Goal: Task Accomplishment & Management: Manage account settings

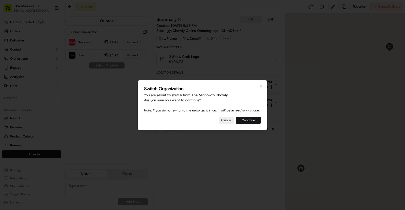
click at [246, 123] on button "Continue" at bounding box center [247, 120] width 25 height 7
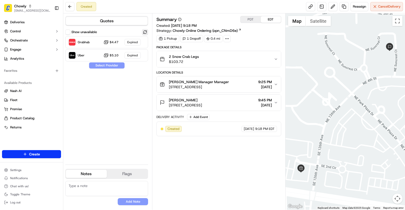
click at [144, 31] on button at bounding box center [145, 32] width 6 height 6
click at [124, 43] on div "Grubhub Dropoff ETA 21 minutes $4.47" at bounding box center [106, 42] width 83 height 12
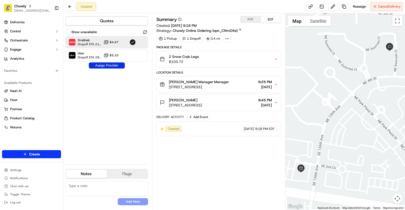
click at [112, 64] on button "Assign Provider" at bounding box center [107, 65] width 36 height 6
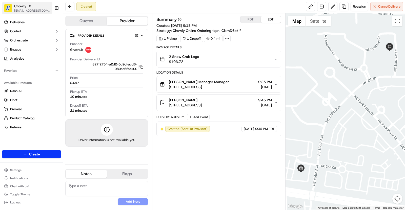
click at [28, 5] on div "Chowly" at bounding box center [32, 6] width 36 height 5
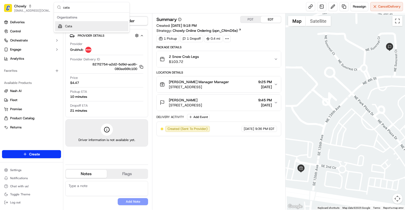
type input "cata"
click at [62, 24] on div "Suggestions" at bounding box center [60, 26] width 6 height 6
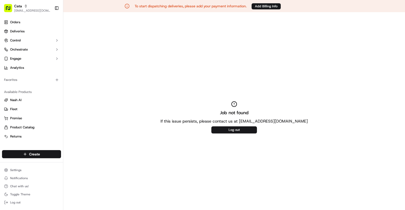
click at [34, 166] on div "Settings Notifications Chat with us! Toggle Theme Log out" at bounding box center [31, 186] width 63 height 43
click at [19, 167] on html "To start dispatching deliveries, please add your payment information. Add Billi…" at bounding box center [202, 105] width 405 height 210
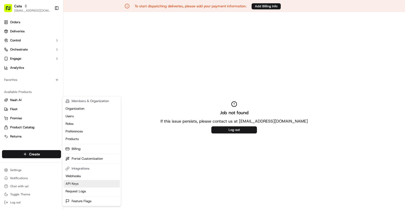
click at [95, 184] on link "API Keys" at bounding box center [91, 184] width 56 height 8
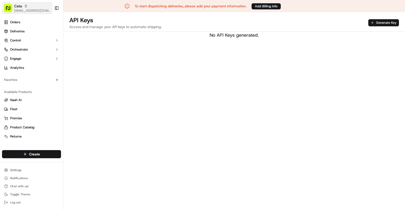
click at [25, 8] on div "Cata" at bounding box center [32, 6] width 36 height 5
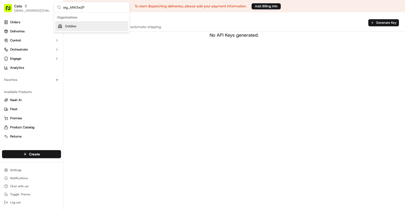
type input "org_MW3wZP"
click at [95, 26] on div "Goldies" at bounding box center [91, 26] width 73 height 10
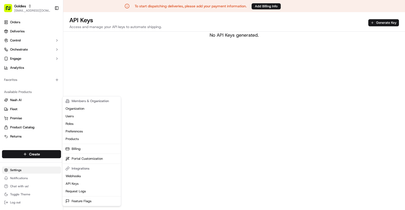
click at [27, 171] on html "To start dispatching deliveries, please add your payment information. Add Billi…" at bounding box center [202, 105] width 405 height 210
click at [24, 31] on html "To start dispatching deliveries, please add your payment information. Add Billi…" at bounding box center [202, 105] width 405 height 210
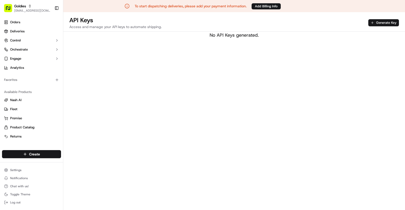
click at [24, 31] on span "Deliveries" at bounding box center [17, 31] width 14 height 5
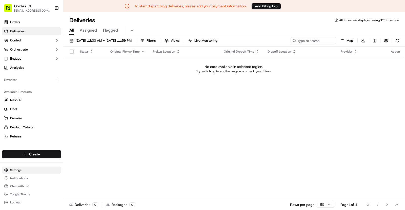
click at [26, 171] on html "To start dispatching deliveries, please add your payment information. Add Billi…" at bounding box center [202, 105] width 405 height 210
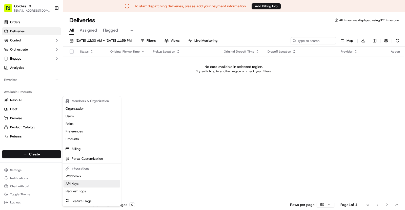
click at [88, 183] on link "API Keys" at bounding box center [91, 184] width 56 height 8
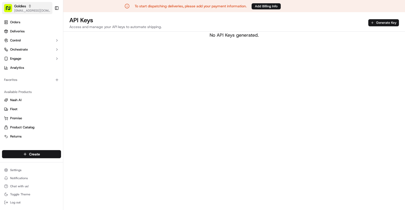
click at [25, 10] on span "[EMAIL_ADDRESS][DOMAIN_NAME]" at bounding box center [32, 11] width 36 height 4
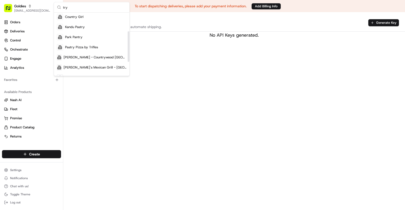
scroll to position [39, 0]
type input "try"
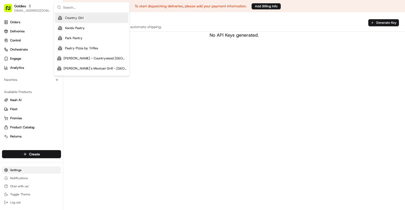
click at [15, 169] on html "To start dispatching deliveries, please add your payment information. Add Billi…" at bounding box center [202, 105] width 405 height 210
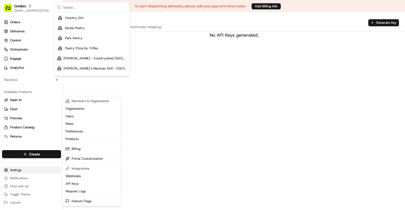
scroll to position [18, 0]
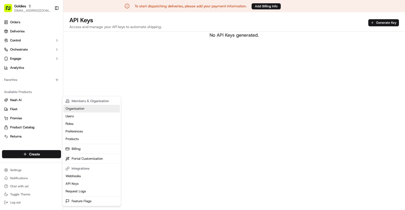
click at [81, 111] on link "Organization" at bounding box center [91, 109] width 56 height 8
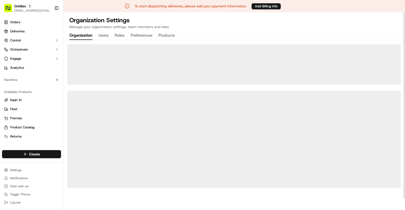
click at [165, 35] on button "Products" at bounding box center [166, 35] width 16 height 9
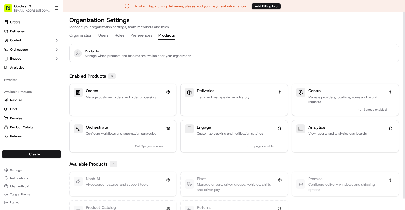
click at [83, 34] on button "Organization" at bounding box center [80, 35] width 23 height 9
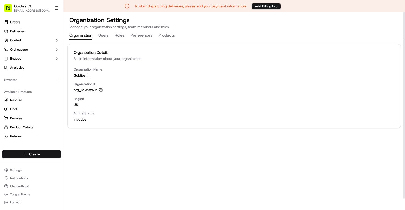
click at [100, 90] on icon "button" at bounding box center [101, 90] width 4 height 4
click at [260, 6] on button "Add Billing Info" at bounding box center [265, 6] width 29 height 6
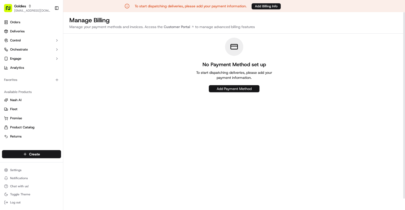
click at [223, 87] on button "Add Payment Method" at bounding box center [234, 88] width 51 height 7
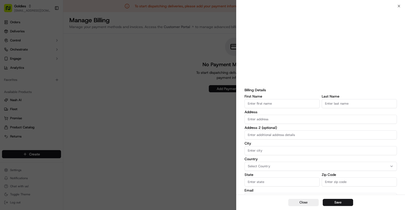
scroll to position [55, 0]
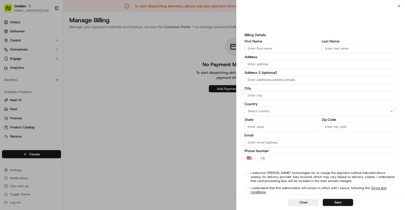
click at [165, 100] on div at bounding box center [202, 105] width 405 height 210
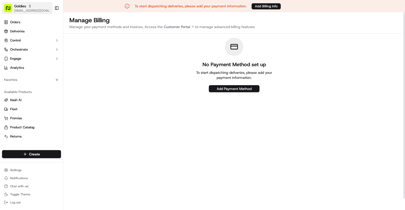
click at [27, 11] on span "[EMAIL_ADDRESS][DOMAIN_NAME]" at bounding box center [32, 11] width 36 height 4
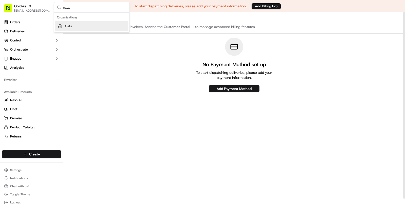
type input "cata"
click at [75, 28] on div "Cata" at bounding box center [91, 26] width 73 height 10
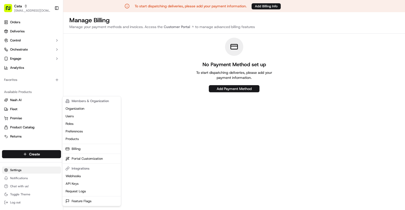
click at [26, 170] on html "To start dispatching deliveries, please add your payment information. Add Billi…" at bounding box center [202, 105] width 405 height 210
click at [83, 113] on link "Users" at bounding box center [91, 117] width 56 height 8
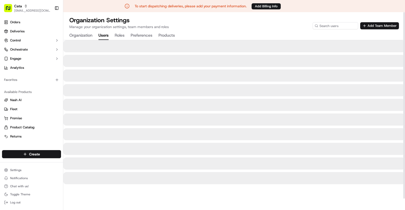
click at [85, 37] on button "Organization" at bounding box center [80, 35] width 23 height 9
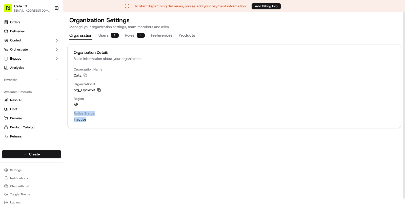
drag, startPoint x: 95, startPoint y: 120, endPoint x: 69, endPoint y: 115, distance: 26.8
click at [69, 115] on div "Organization Name Cata Copy Cata Organization ID org_Dpcw53 Copy org_Dpcw53 Reg…" at bounding box center [234, 97] width 333 height 61
click at [90, 138] on div "Organization Details Basic information about your organization Organization Nam…" at bounding box center [233, 131] width 341 height 182
click at [76, 105] on span "ap" at bounding box center [234, 104] width 321 height 5
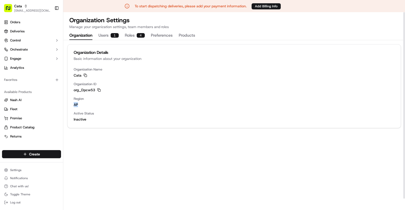
click at [129, 36] on button "Roles 4" at bounding box center [135, 35] width 20 height 9
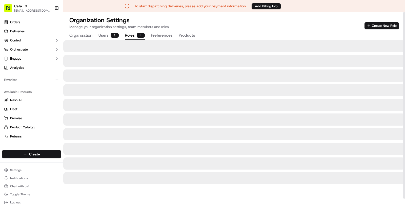
click at [106, 37] on button "Users 1" at bounding box center [108, 35] width 20 height 9
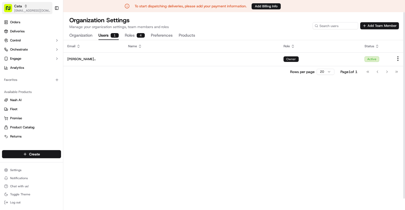
click at [33, 10] on span "[EMAIL_ADDRESS][DOMAIN_NAME]" at bounding box center [32, 11] width 36 height 4
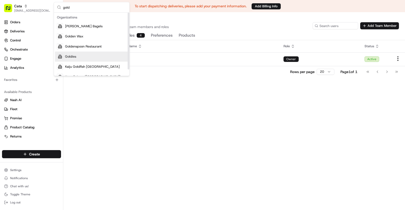
type input "gold"
click at [89, 54] on div "Goldies" at bounding box center [91, 57] width 73 height 10
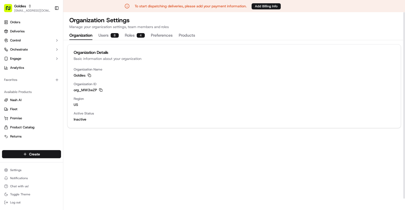
click at [84, 36] on button "Organization" at bounding box center [80, 35] width 23 height 9
click at [135, 36] on button "Roles 4" at bounding box center [135, 35] width 20 height 9
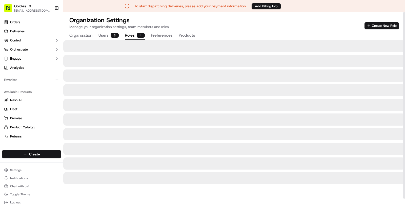
click at [159, 34] on button "Preferences" at bounding box center [162, 35] width 22 height 9
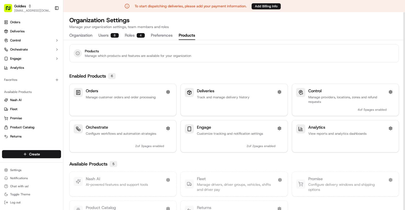
click at [185, 34] on button "Products" at bounding box center [187, 35] width 16 height 9
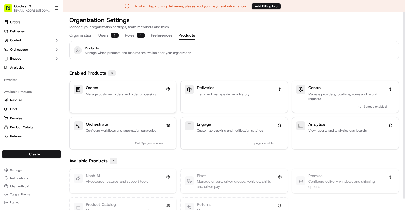
scroll to position [12, 0]
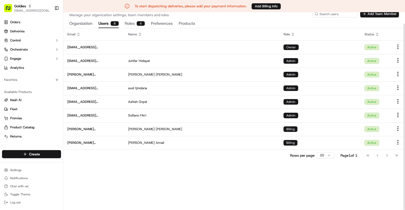
click at [104, 25] on button "Users 8" at bounding box center [108, 23] width 20 height 9
click at [80, 25] on button "Organization" at bounding box center [80, 23] width 23 height 9
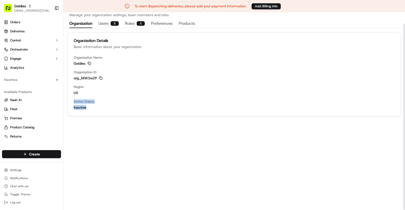
drag, startPoint x: 87, startPoint y: 108, endPoint x: 66, endPoint y: 98, distance: 23.4
click at [66, 98] on div "Organization Details Basic information about your organization Organization Nam…" at bounding box center [233, 72] width 341 height 88
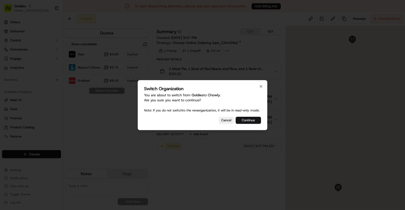
click at [249, 123] on button "Continue" at bounding box center [247, 120] width 25 height 7
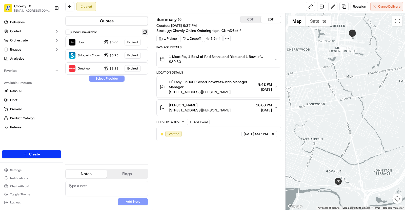
click at [143, 33] on button at bounding box center [145, 32] width 6 height 6
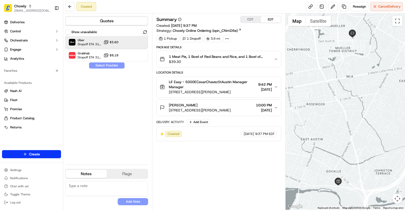
click at [123, 43] on div "Uber Dropoff ETA 31 minutes $5.60" at bounding box center [106, 42] width 83 height 12
click at [118, 64] on button "Assign Provider" at bounding box center [107, 65] width 36 height 6
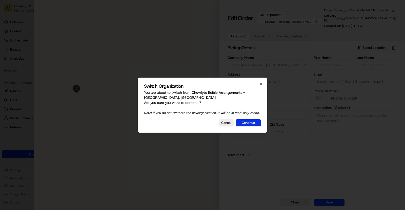
click at [253, 125] on button "Continue" at bounding box center [247, 122] width 25 height 7
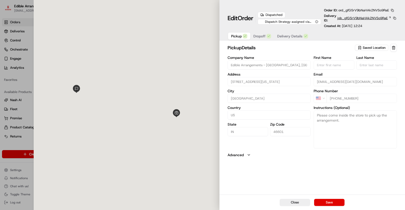
click at [371, 18] on span "job_gfG5rV9bNaHAk2NVSo9RaE" at bounding box center [362, 18] width 50 height 5
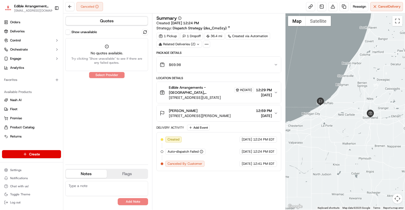
click at [192, 162] on span "Canceled By Customer" at bounding box center [184, 164] width 35 height 5
copy div "Canceled By Customer"
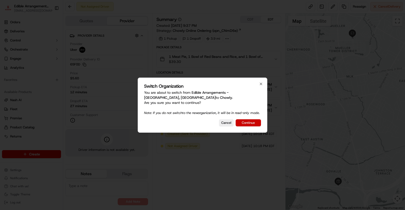
click at [247, 124] on button "Continue" at bounding box center [247, 122] width 25 height 7
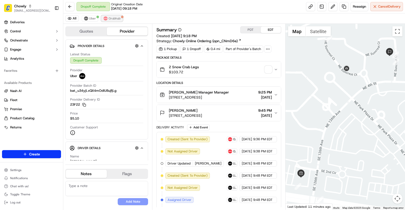
click at [116, 17] on span "Grubhub" at bounding box center [114, 18] width 12 height 4
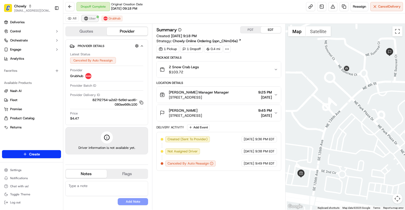
click at [91, 20] on span "Uber" at bounding box center [92, 18] width 7 height 4
